Goal: Task Accomplishment & Management: Use online tool/utility

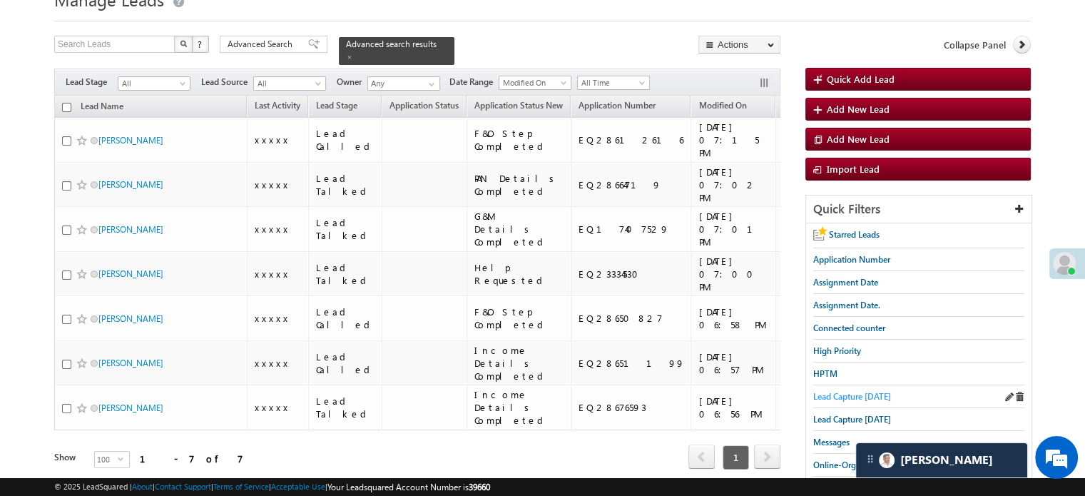
click at [852, 391] on span "Lead Capture [DATE]" at bounding box center [852, 396] width 78 height 11
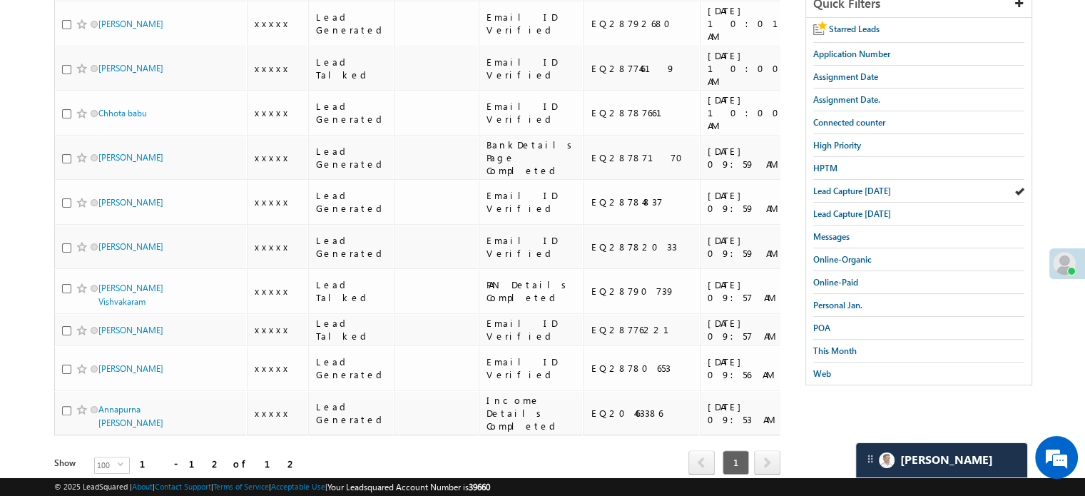
scroll to position [295, 0]
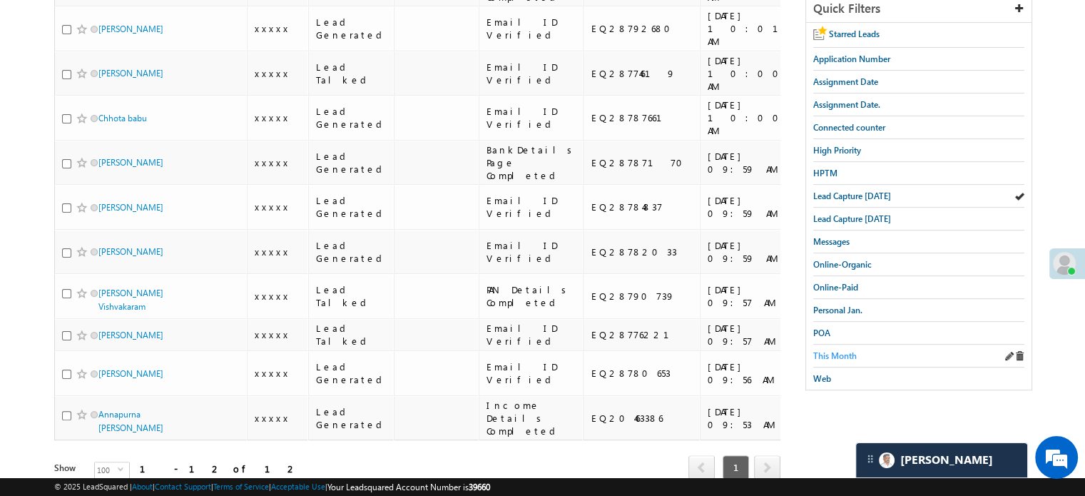
click at [828, 349] on link "This Month" at bounding box center [835, 356] width 44 height 14
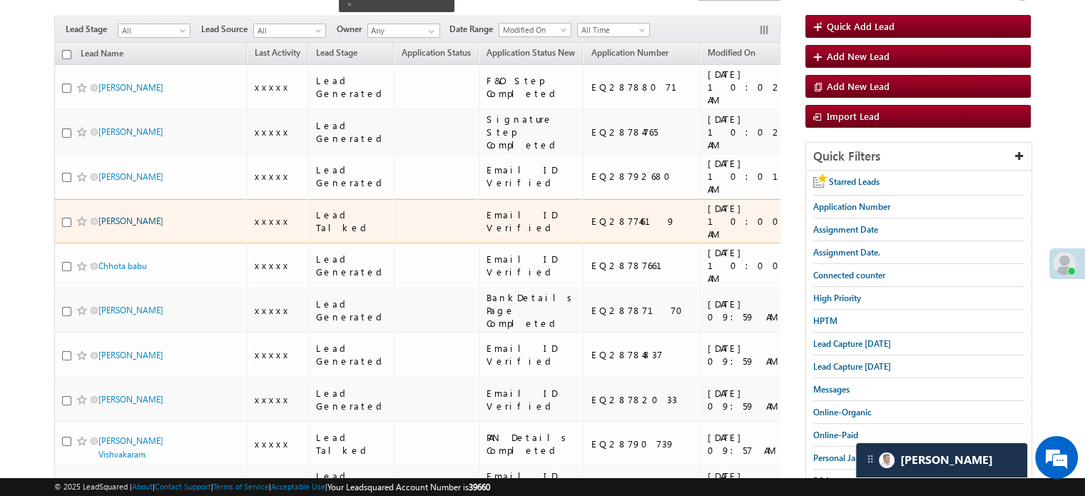
scroll to position [81, 0]
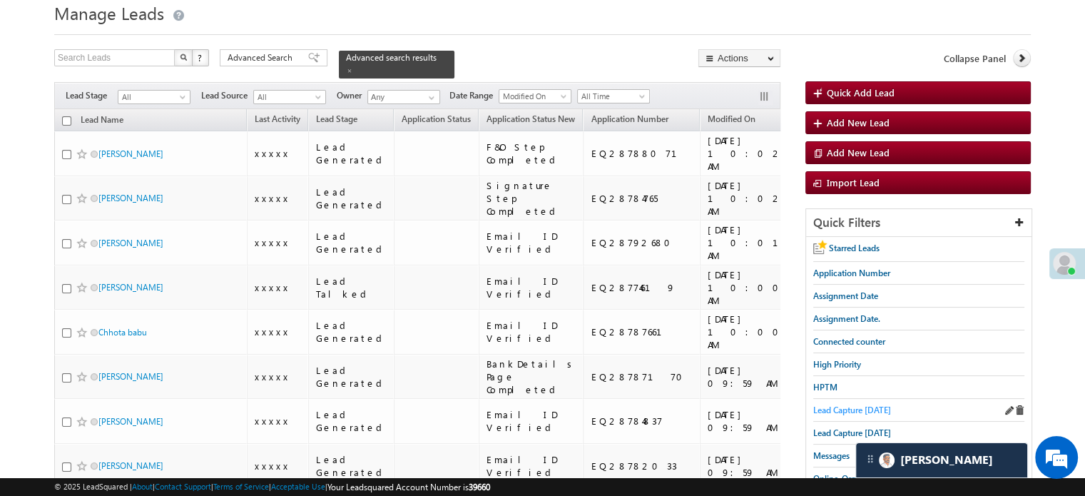
click at [821, 405] on span "Lead Capture [DATE]" at bounding box center [852, 410] width 78 height 11
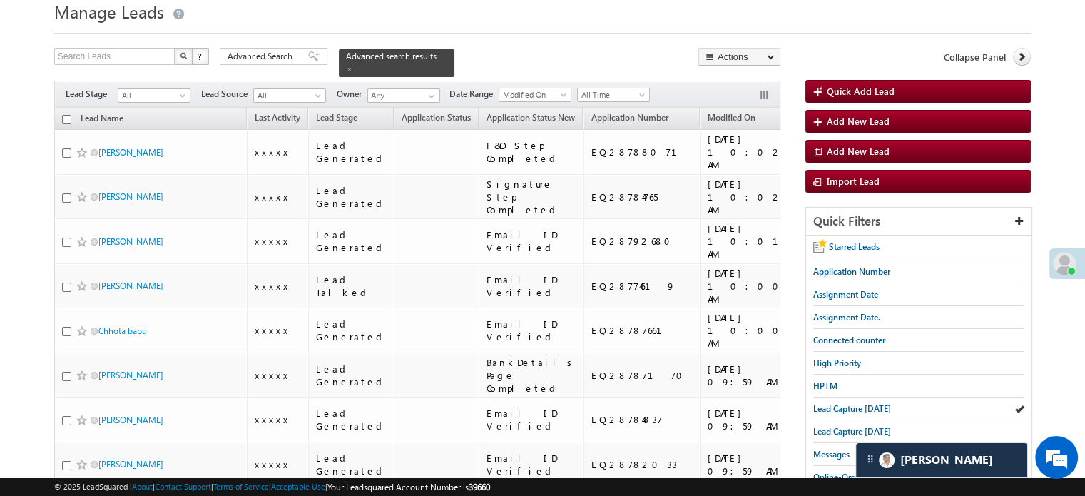
scroll to position [0, 0]
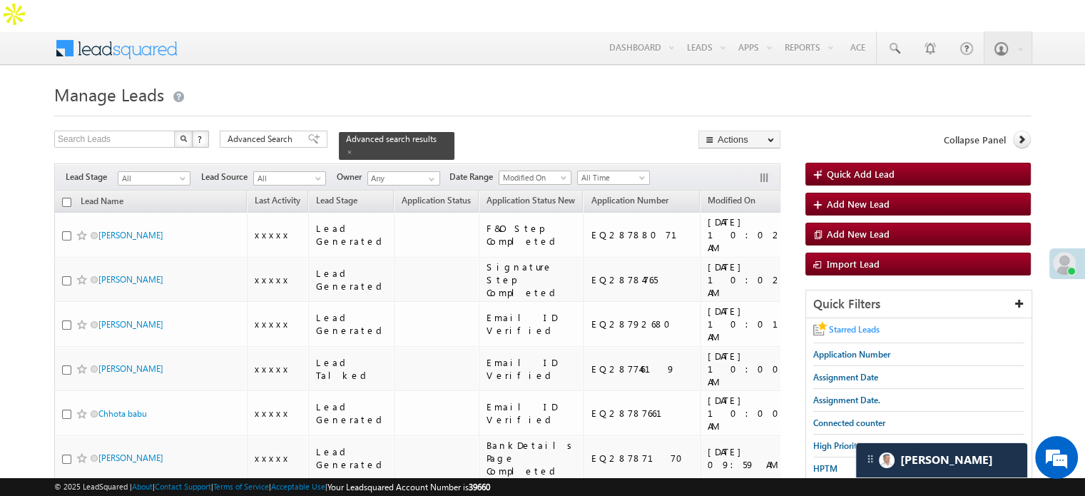
click at [841, 324] on span "Starred Leads" at bounding box center [854, 329] width 51 height 11
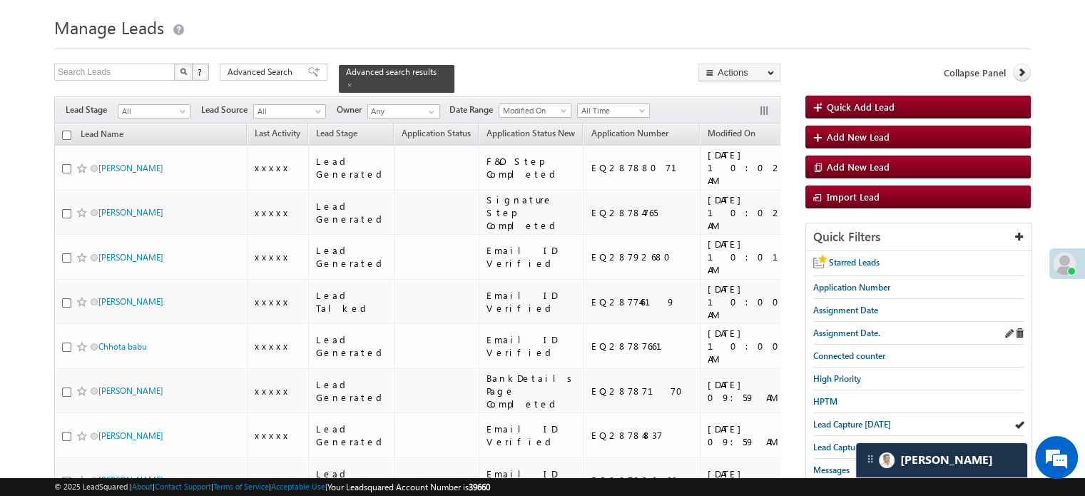
scroll to position [71, 0]
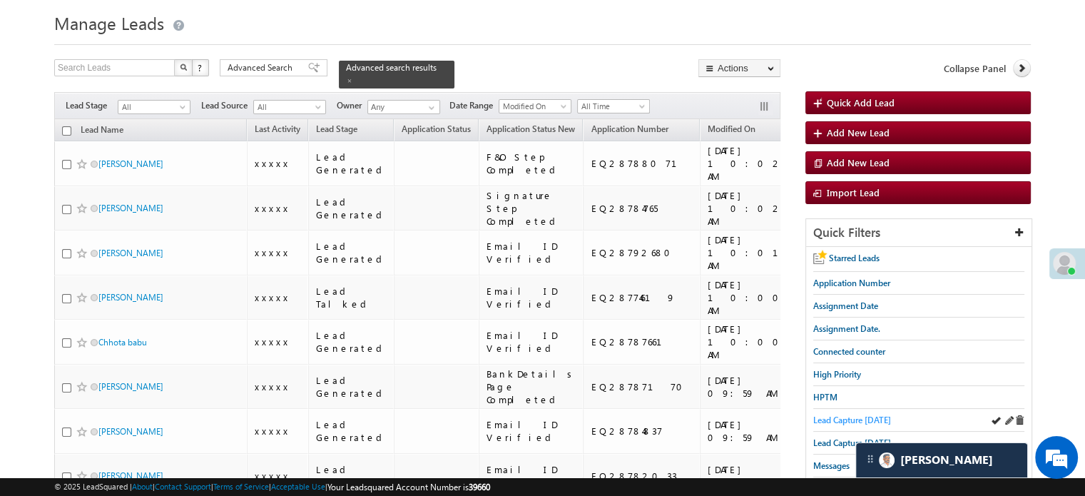
click at [856, 415] on span "Lead Capture [DATE]" at bounding box center [852, 420] width 78 height 11
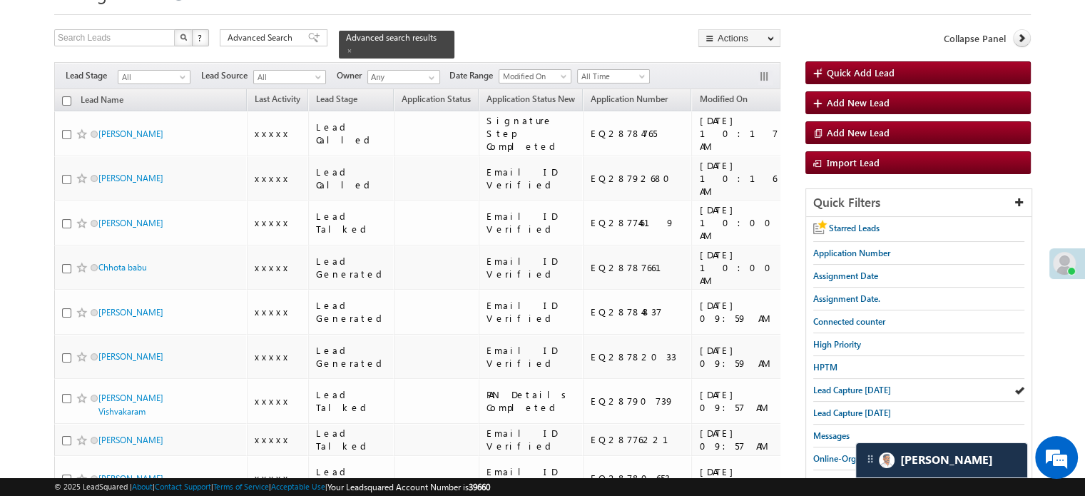
scroll to position [143, 0]
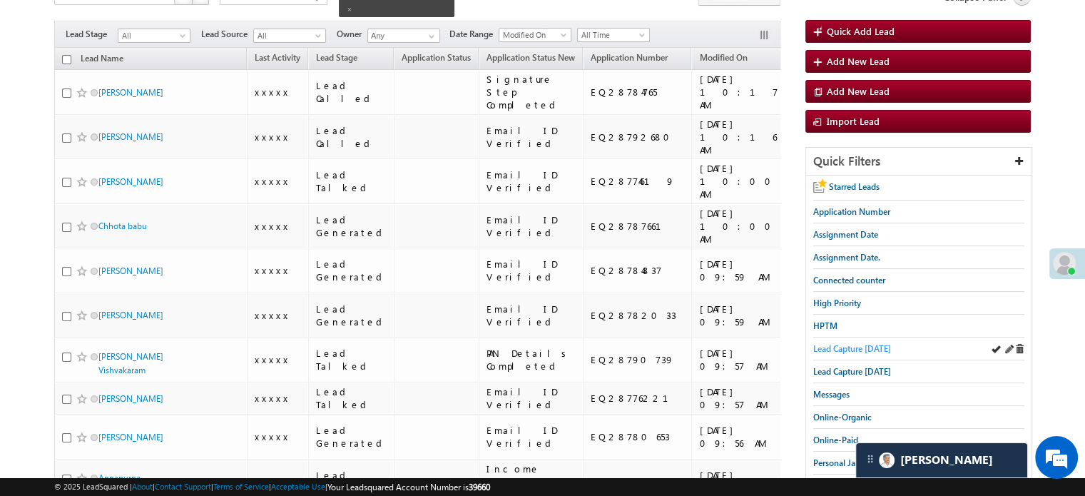
click at [839, 343] on span "Lead Capture [DATE]" at bounding box center [852, 348] width 78 height 11
click at [879, 343] on span "Lead Capture [DATE]" at bounding box center [852, 348] width 78 height 11
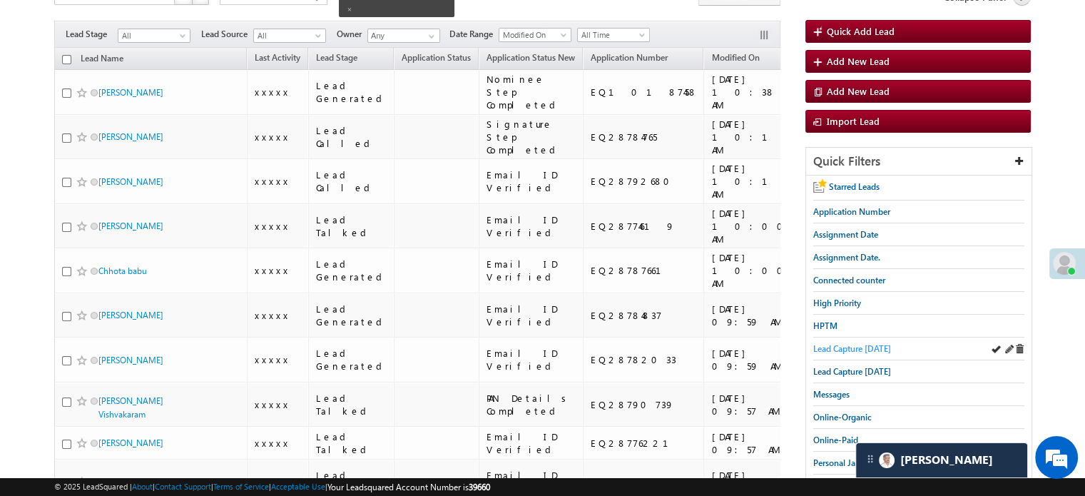
click at [853, 343] on span "Lead Capture [DATE]" at bounding box center [852, 348] width 78 height 11
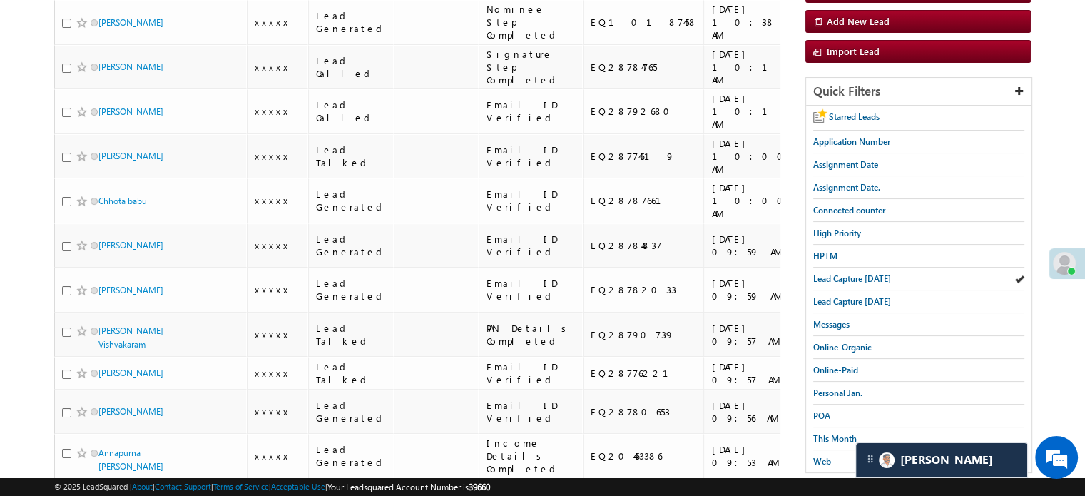
scroll to position [214, 0]
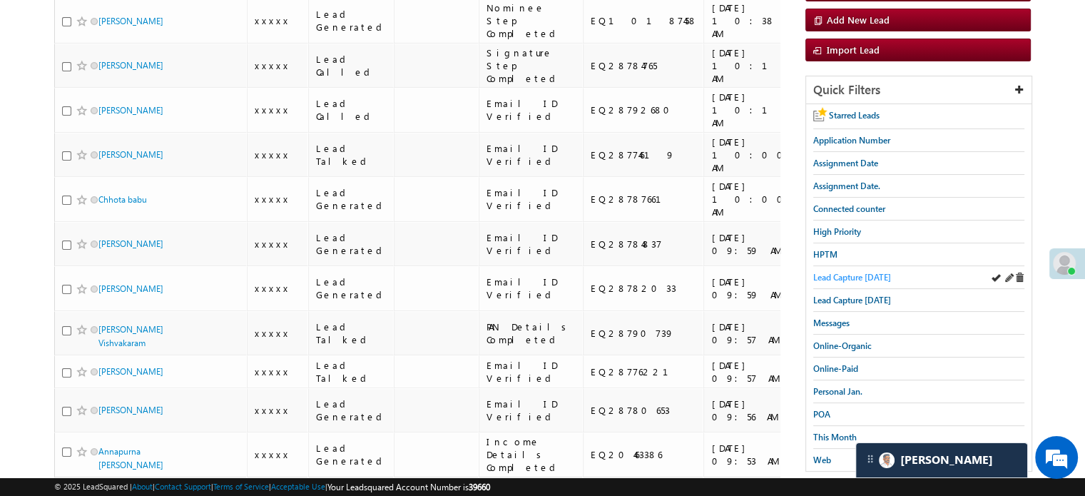
click at [837, 272] on span "Lead Capture [DATE]" at bounding box center [852, 277] width 78 height 11
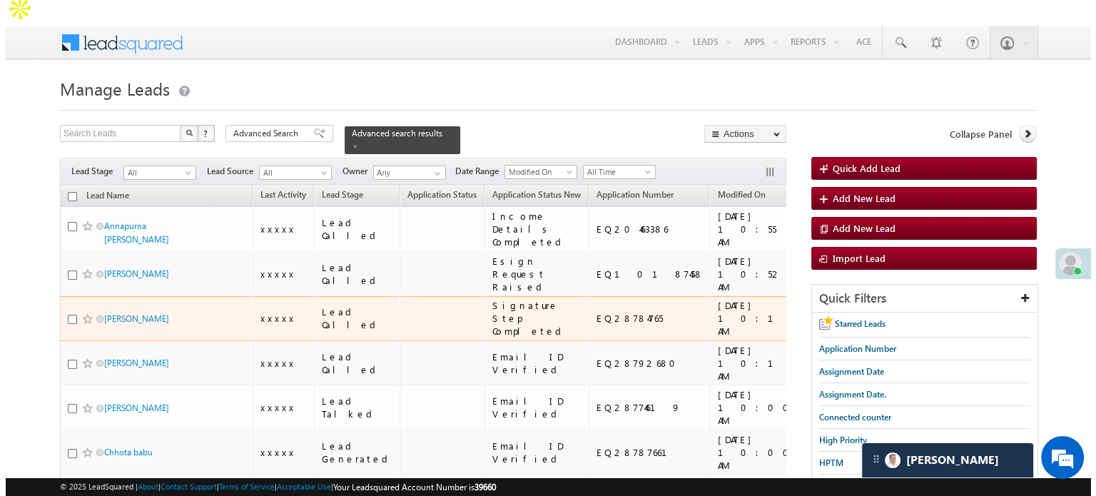
scroll to position [0, 0]
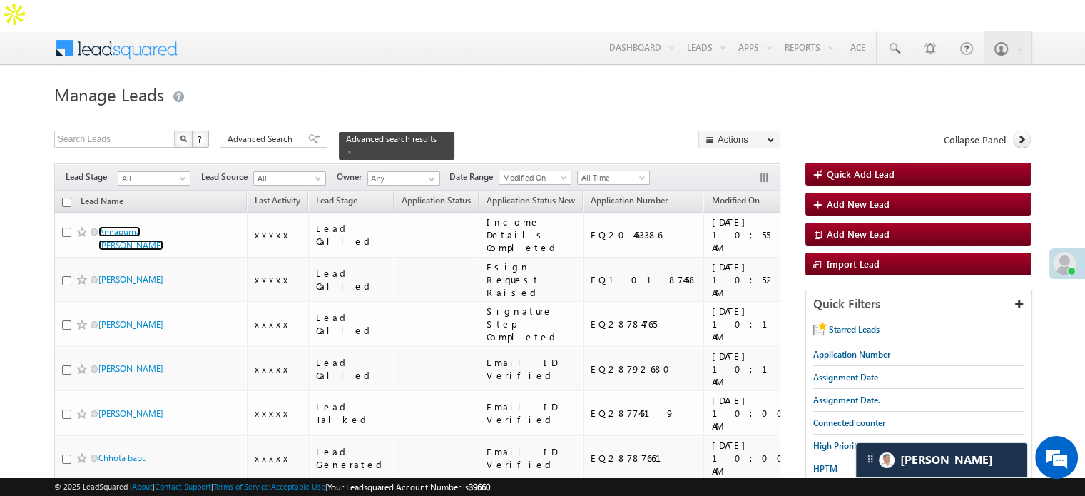
click at [66, 198] on input "checkbox" at bounding box center [66, 202] width 9 height 9
checkbox input "true"
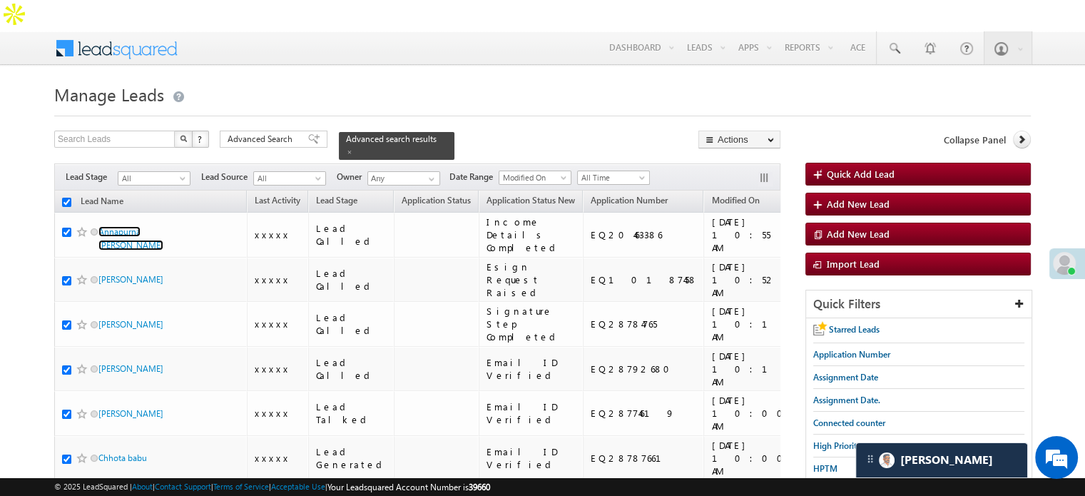
checkbox input "true"
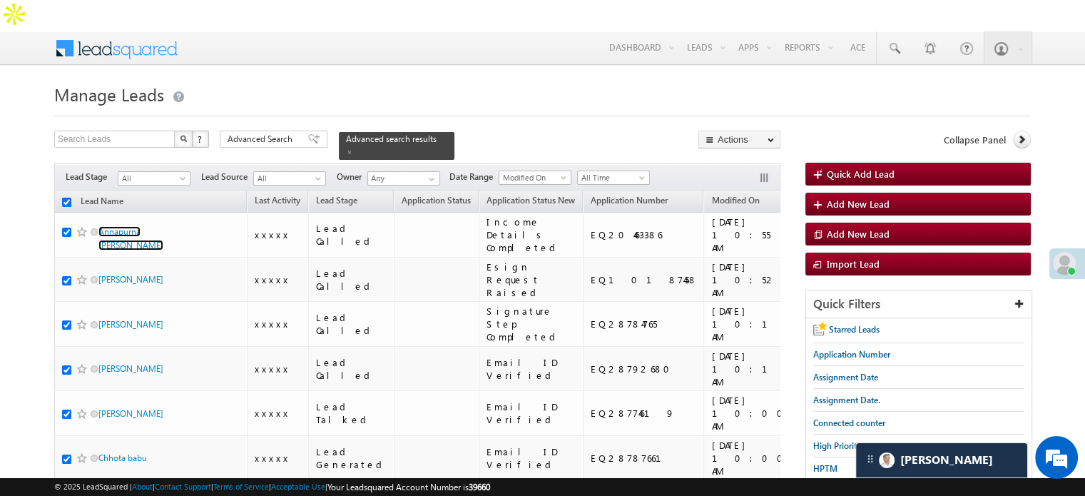
checkbox input "true"
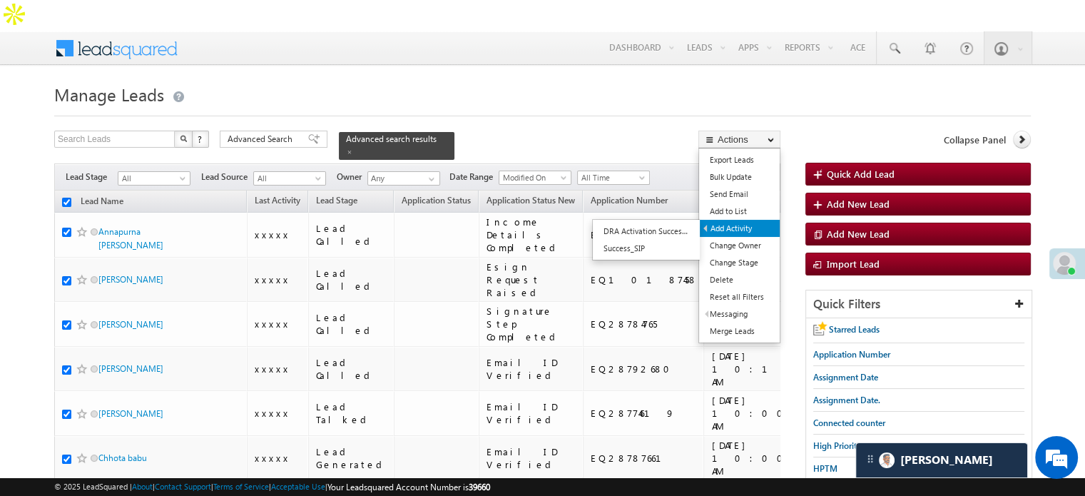
click at [729, 220] on link "Add Activity" at bounding box center [740, 228] width 80 height 17
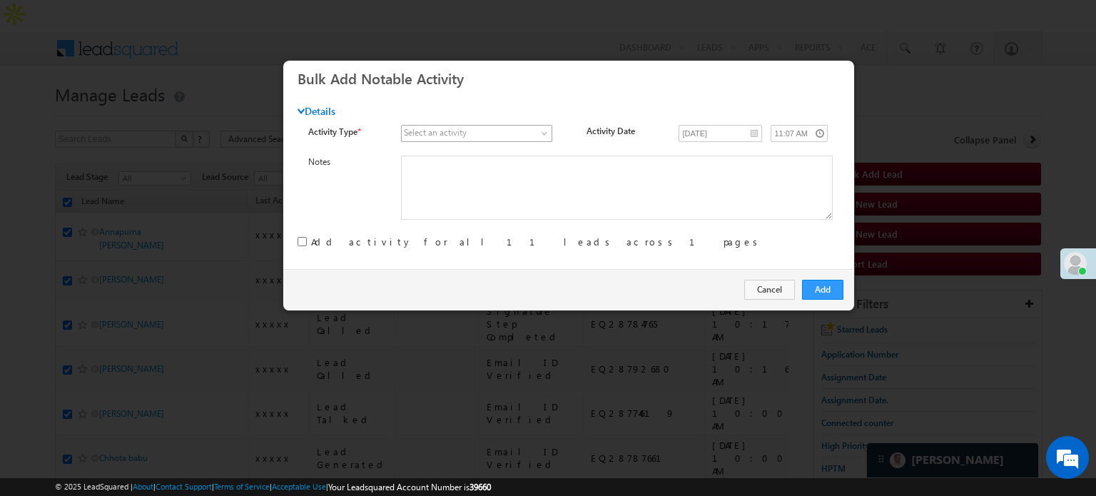
click at [494, 127] on span at bounding box center [469, 133] width 135 height 13
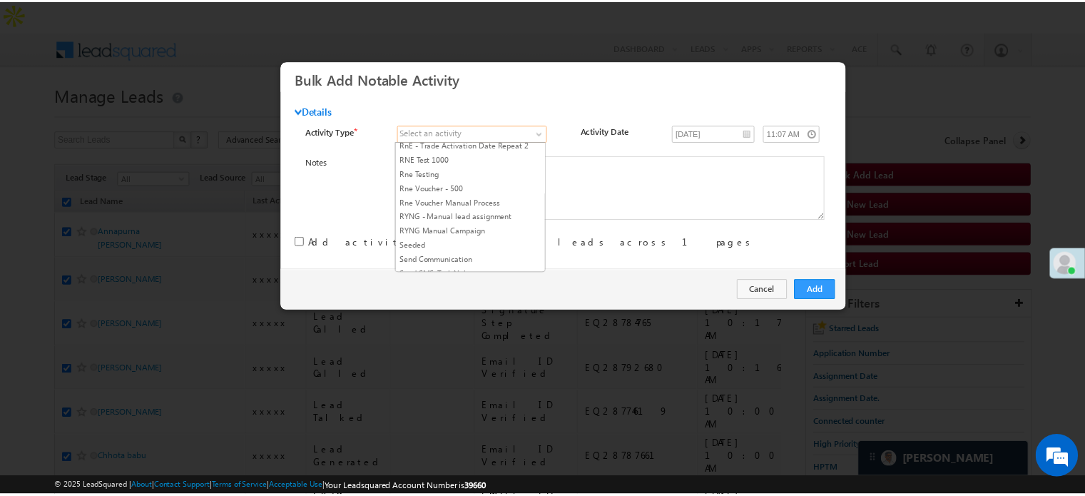
scroll to position [1784, 0]
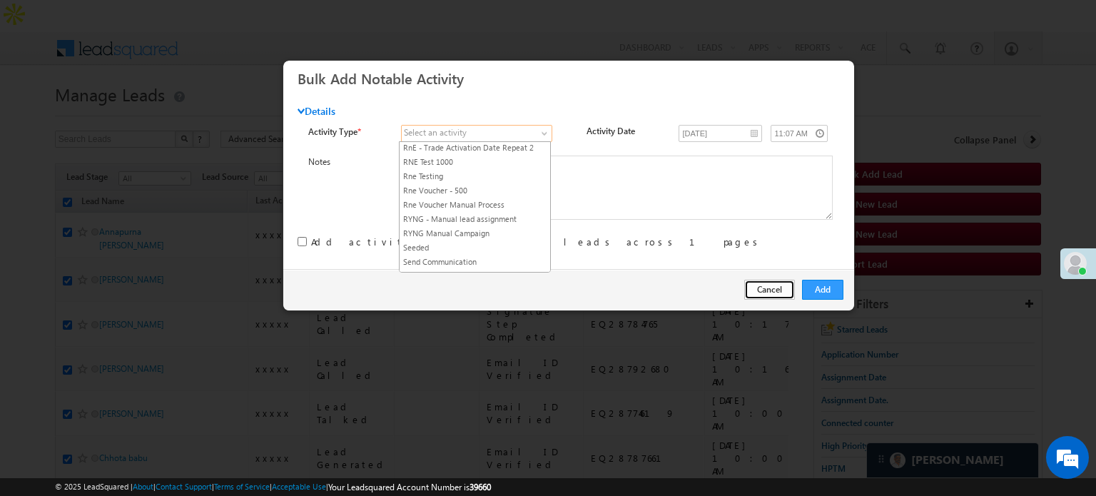
click at [768, 290] on button "Cancel" at bounding box center [769, 290] width 51 height 20
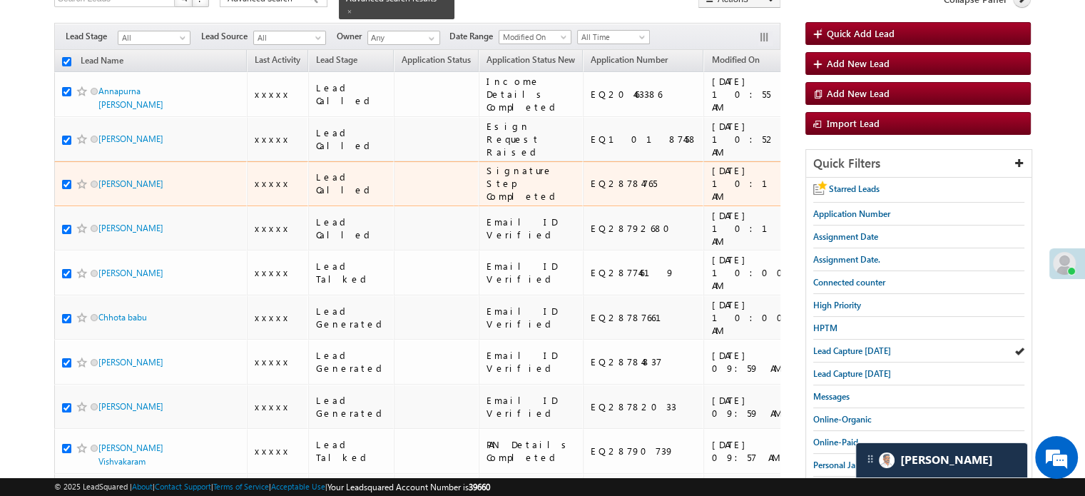
scroll to position [143, 0]
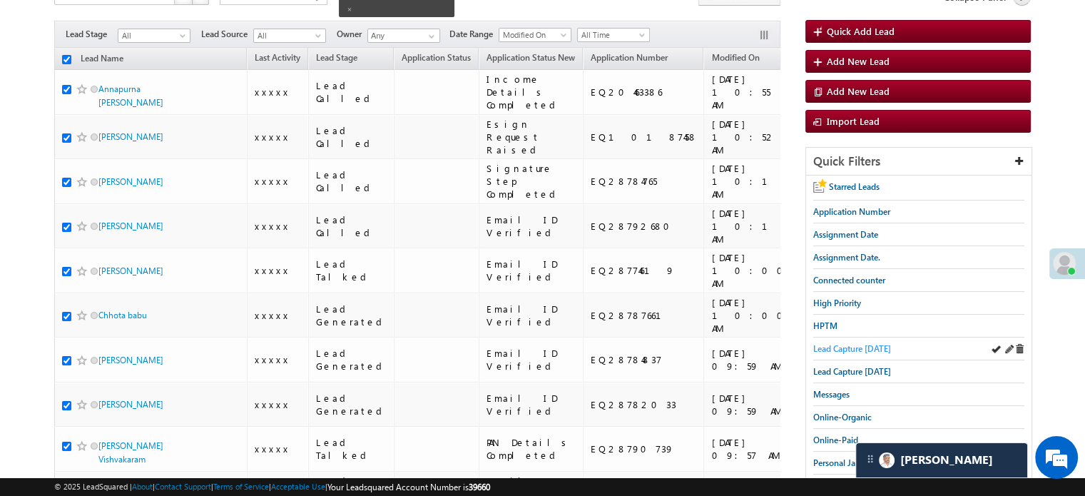
click at [838, 343] on span "Lead Capture [DATE]" at bounding box center [852, 348] width 78 height 11
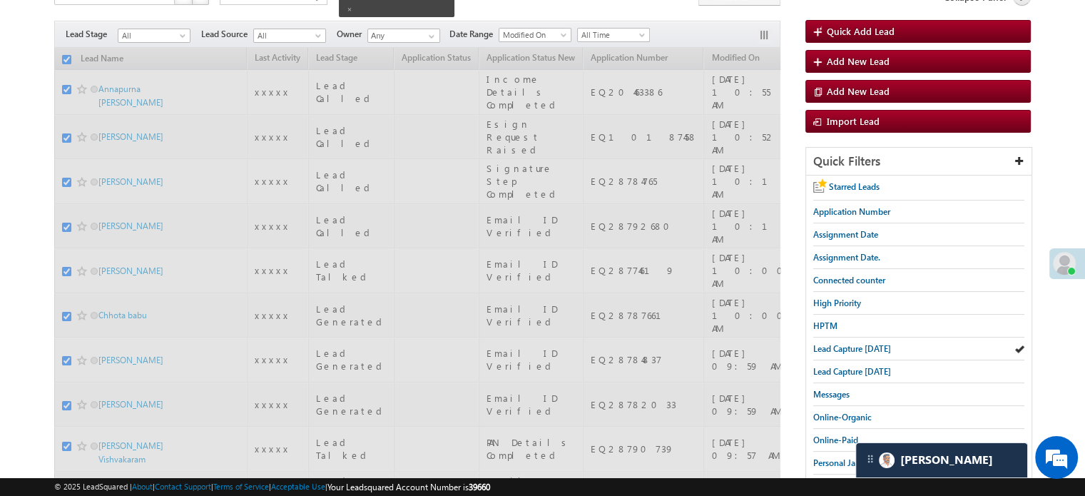
checkbox input "false"
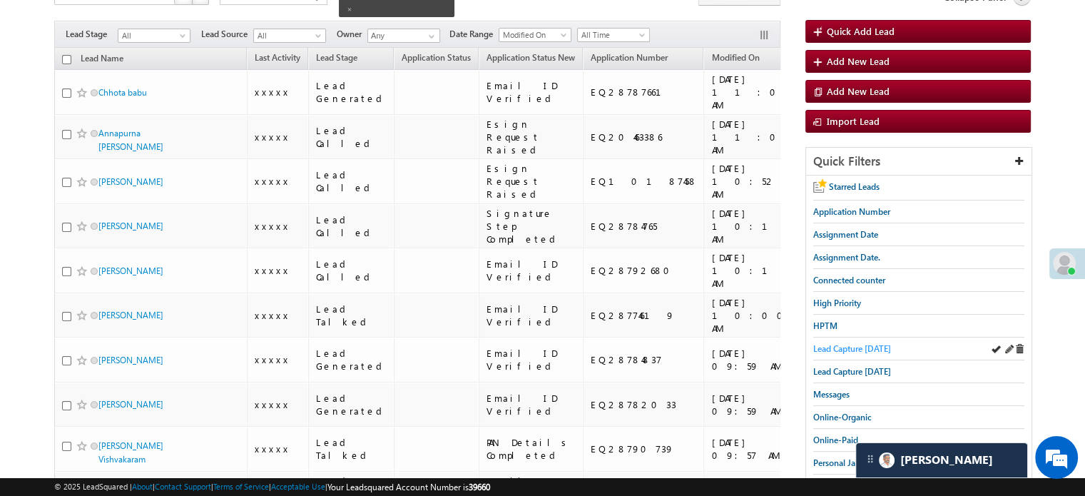
click at [839, 343] on span "Lead Capture [DATE]" at bounding box center [852, 348] width 78 height 11
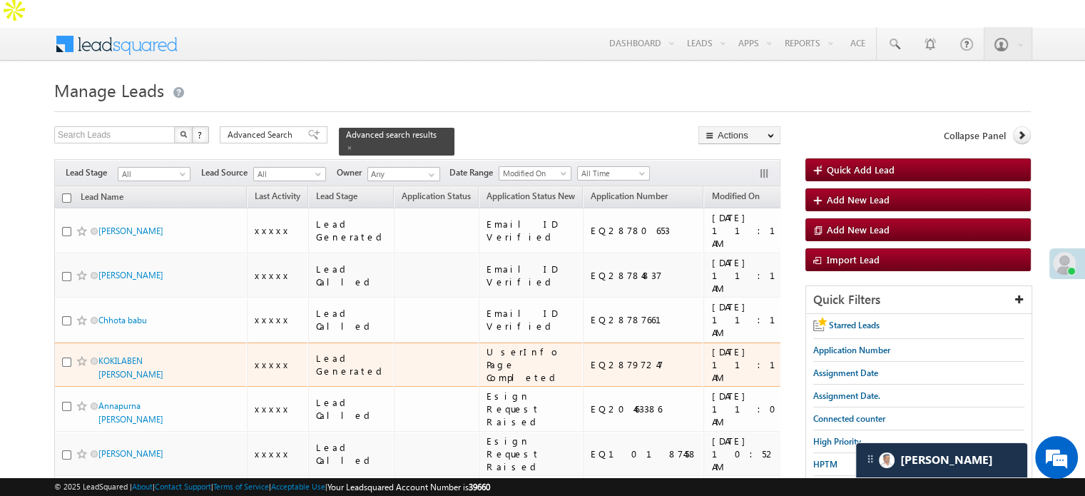
scroll to position [0, 0]
